Goal: Information Seeking & Learning: Learn about a topic

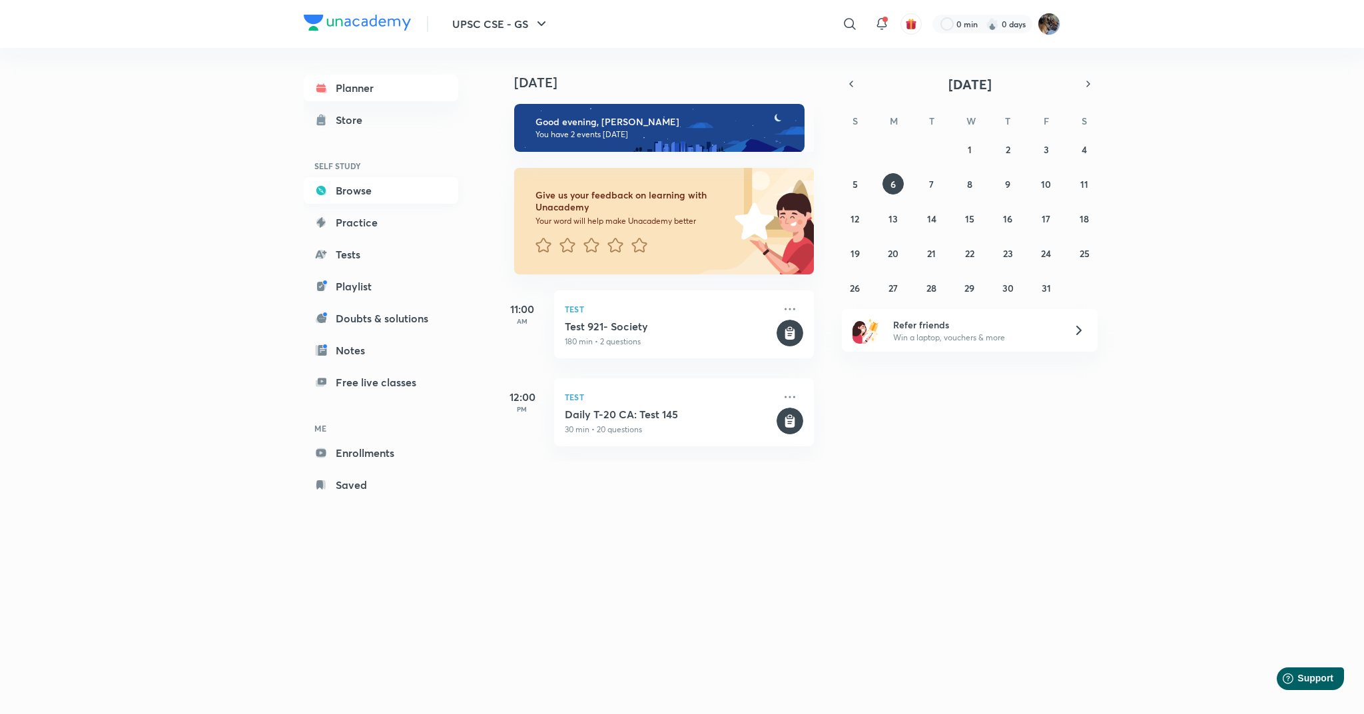
click at [343, 195] on link "Browse" at bounding box center [381, 190] width 155 height 27
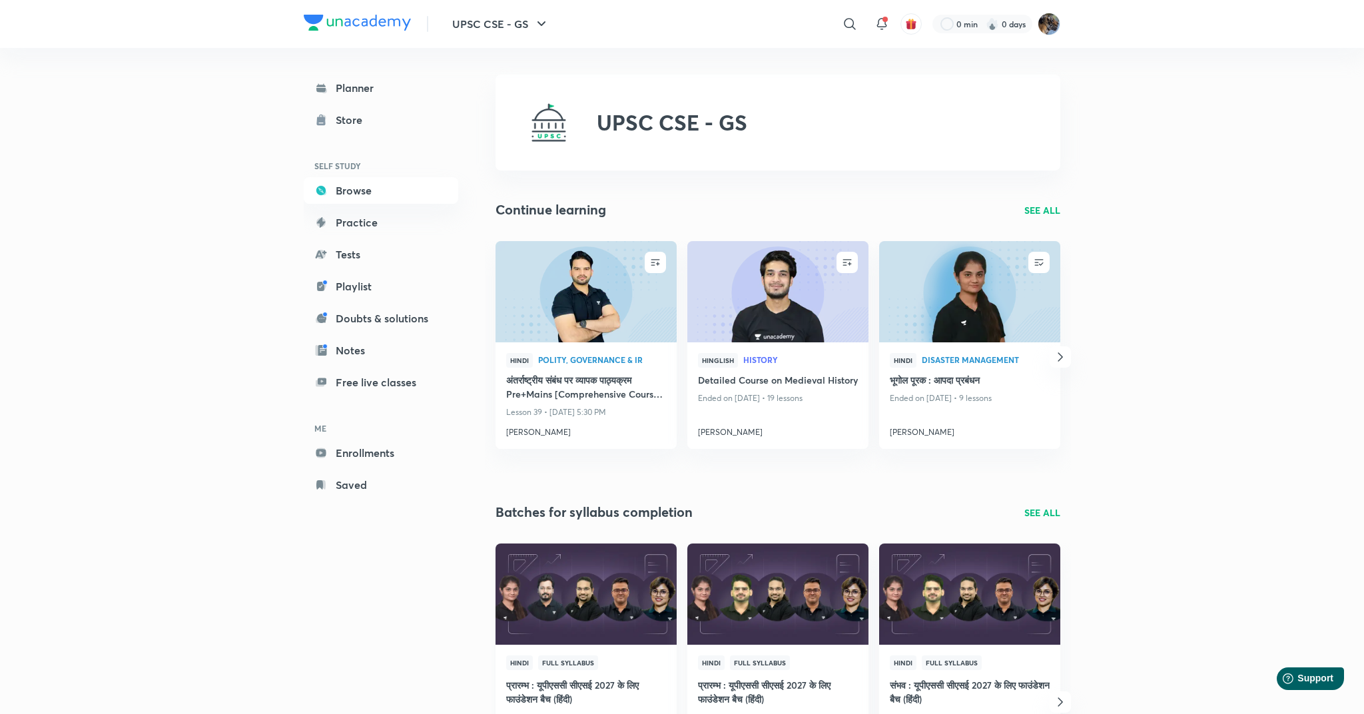
click at [532, 590] on img at bounding box center [586, 593] width 185 height 103
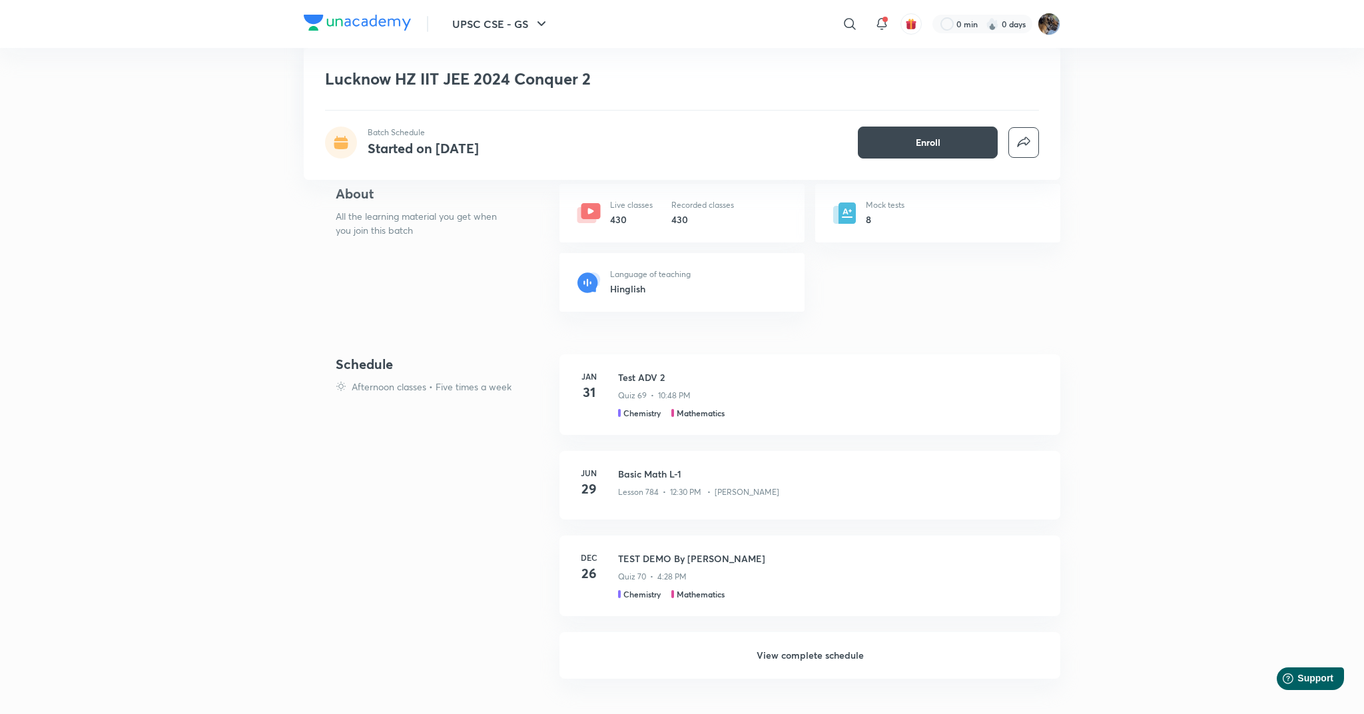
scroll to position [238, 0]
click at [821, 651] on h6 "View complete schedule" at bounding box center [810, 650] width 501 height 47
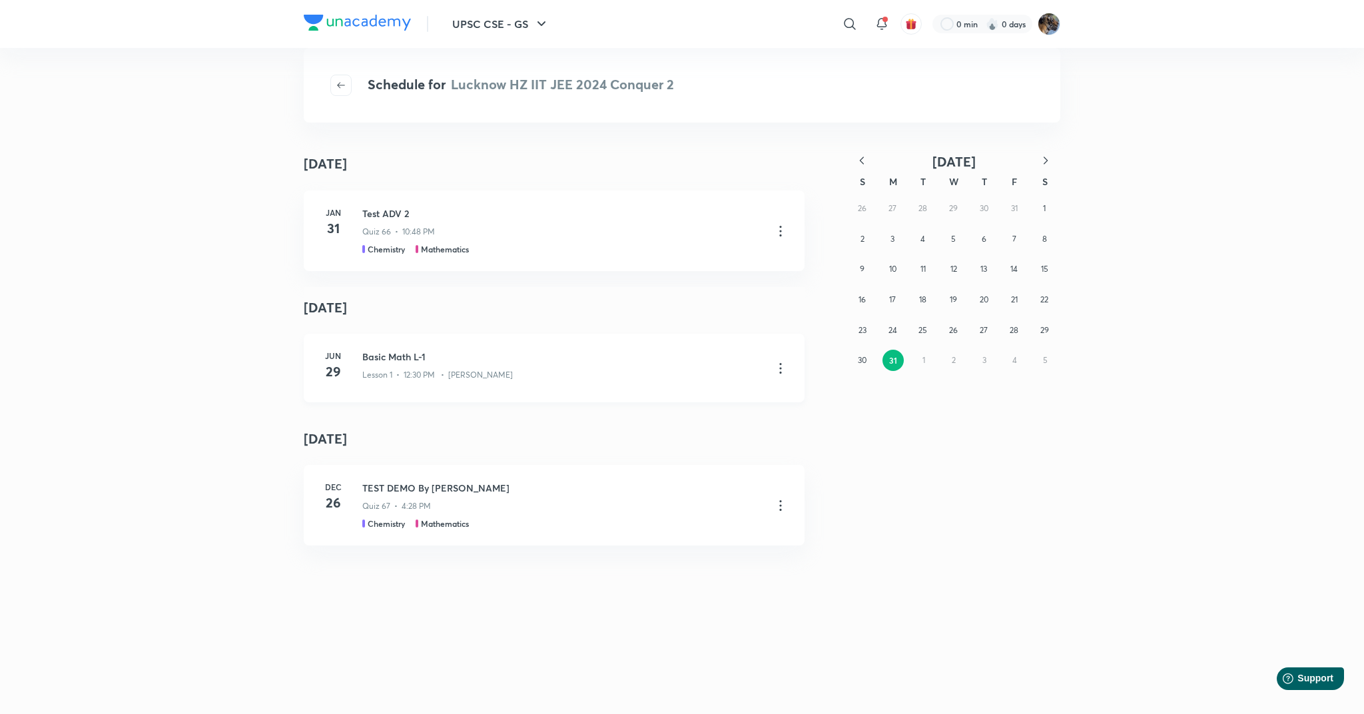
click at [782, 371] on icon at bounding box center [781, 368] width 16 height 16
click at [687, 402] on p "Go to course page" at bounding box center [685, 401] width 79 height 14
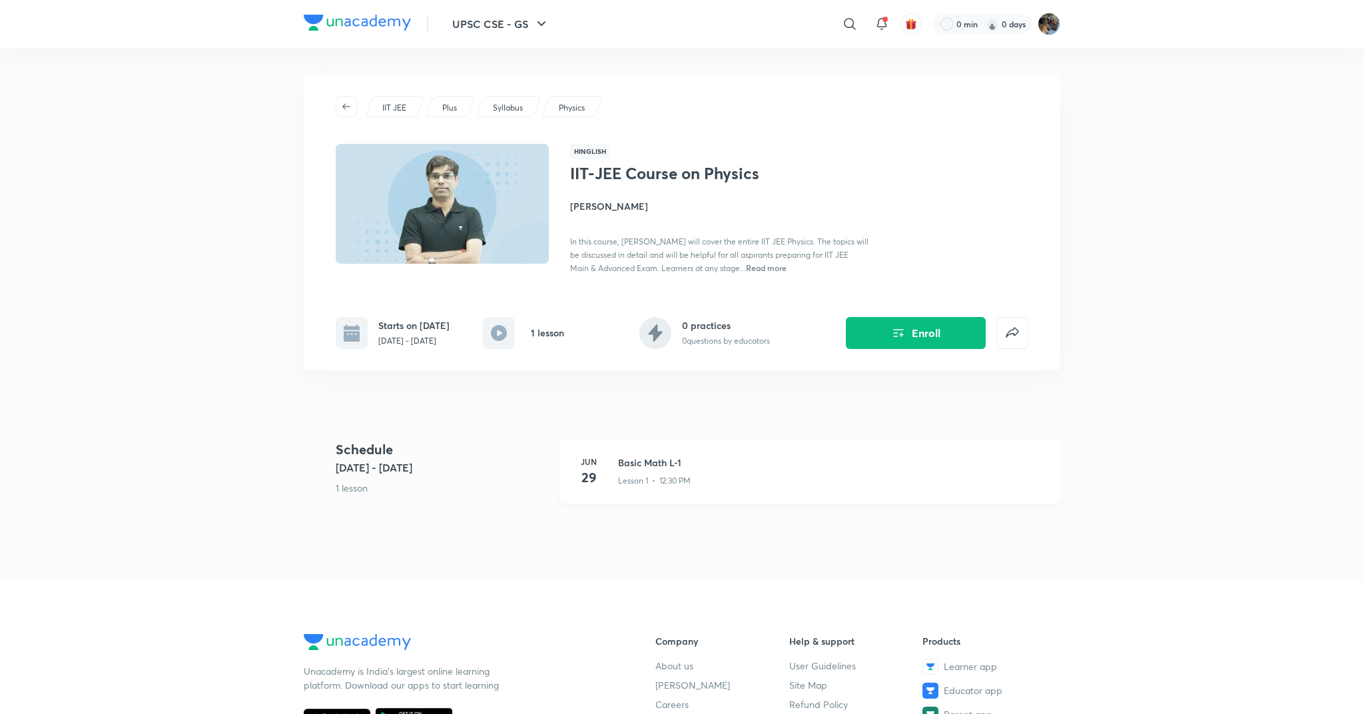
click at [640, 482] on p "Lesson 1 • 12:30 PM" at bounding box center [654, 481] width 73 height 12
